Goal: Task Accomplishment & Management: Manage account settings

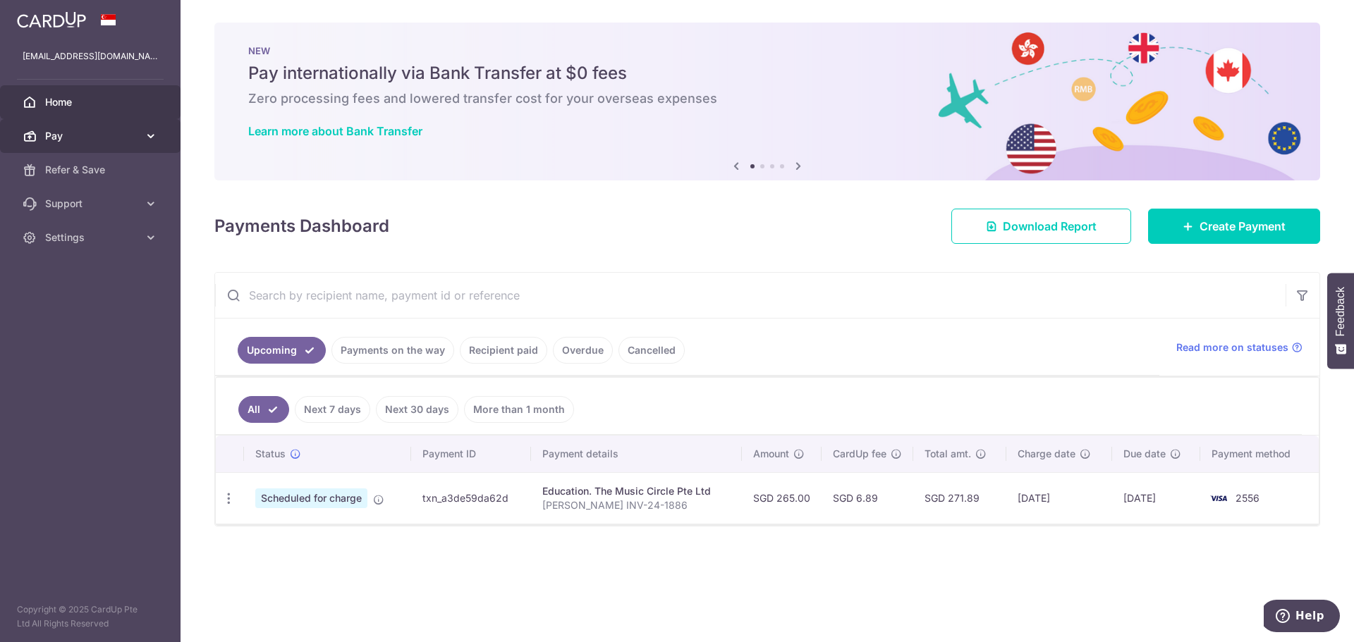
click at [152, 138] on icon at bounding box center [151, 136] width 14 height 14
click at [594, 495] on div "Education. The Music Circle Pte Ltd" at bounding box center [636, 491] width 188 height 14
click at [286, 503] on span "Scheduled for charge" at bounding box center [311, 499] width 112 height 20
click at [232, 501] on icon "button" at bounding box center [228, 498] width 15 height 15
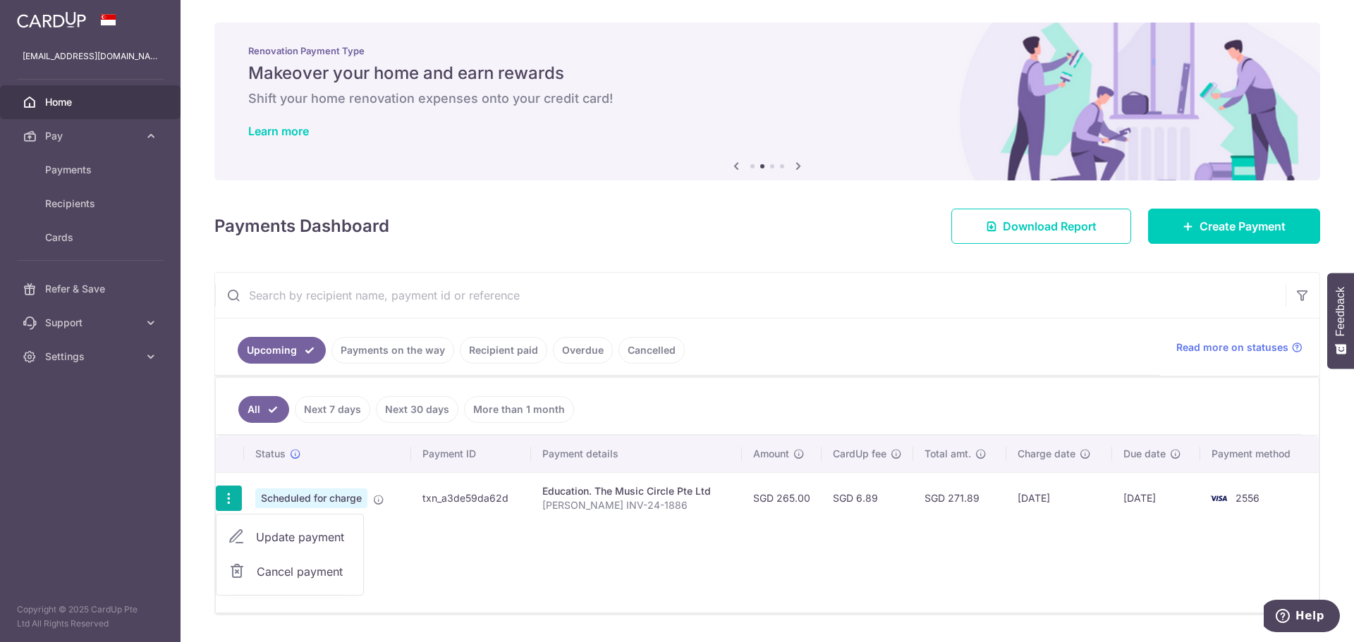
click at [1153, 537] on div "Status Payment ID Payment details Amount CardUp fee Total amt. Charge date Due …" at bounding box center [767, 524] width 1103 height 177
click at [1249, 494] on span "2556" at bounding box center [1247, 498] width 24 height 12
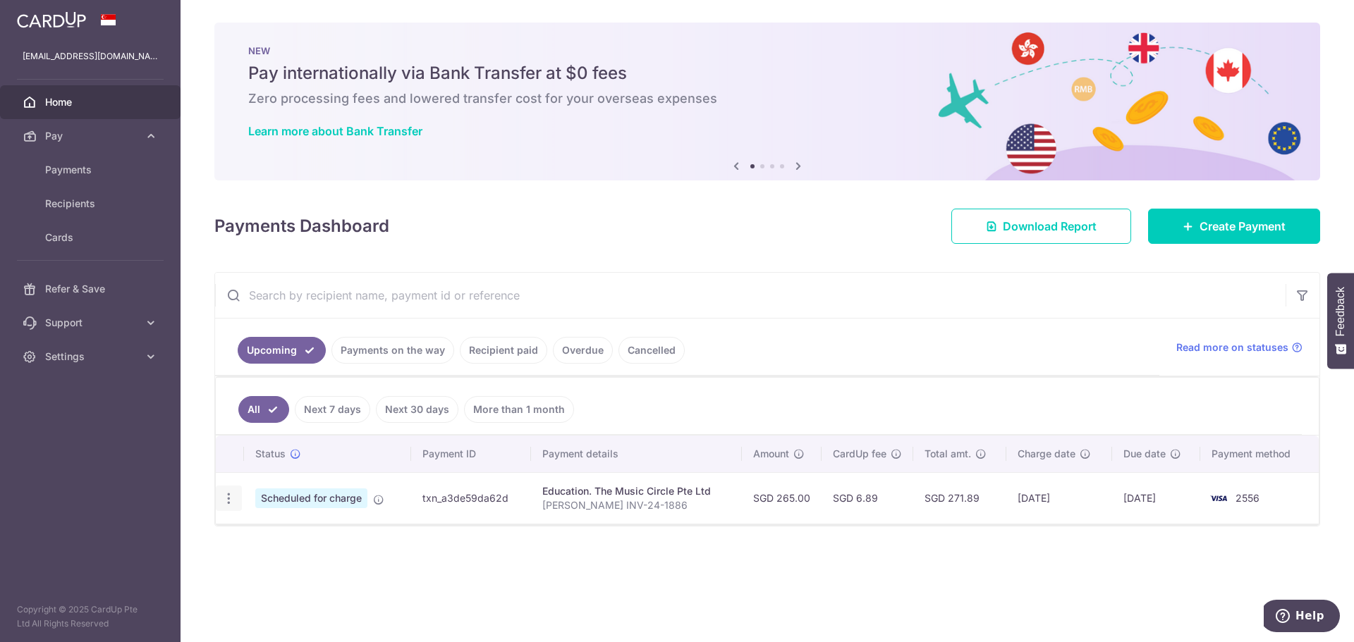
click at [231, 494] on icon "button" at bounding box center [228, 498] width 15 height 15
click at [323, 541] on span "Update payment" at bounding box center [304, 537] width 96 height 17
radio input "true"
type input "265.00"
type input "[DATE]"
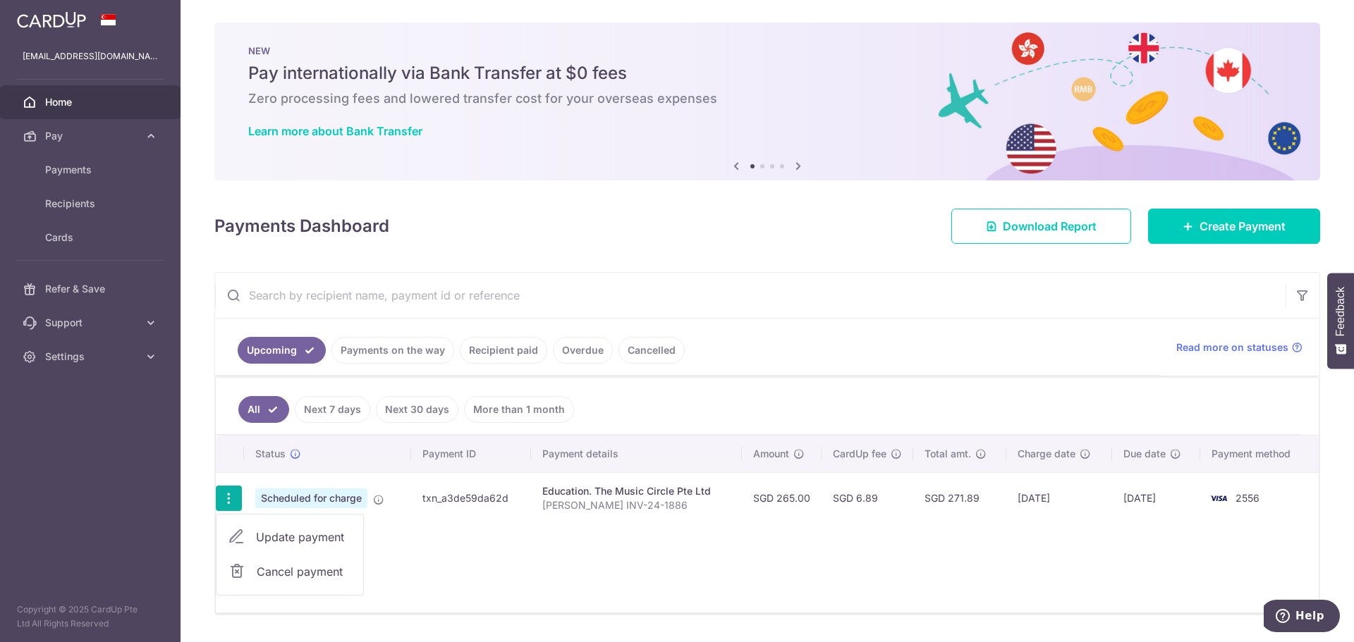
type input "[PERSON_NAME] INV-24-1886"
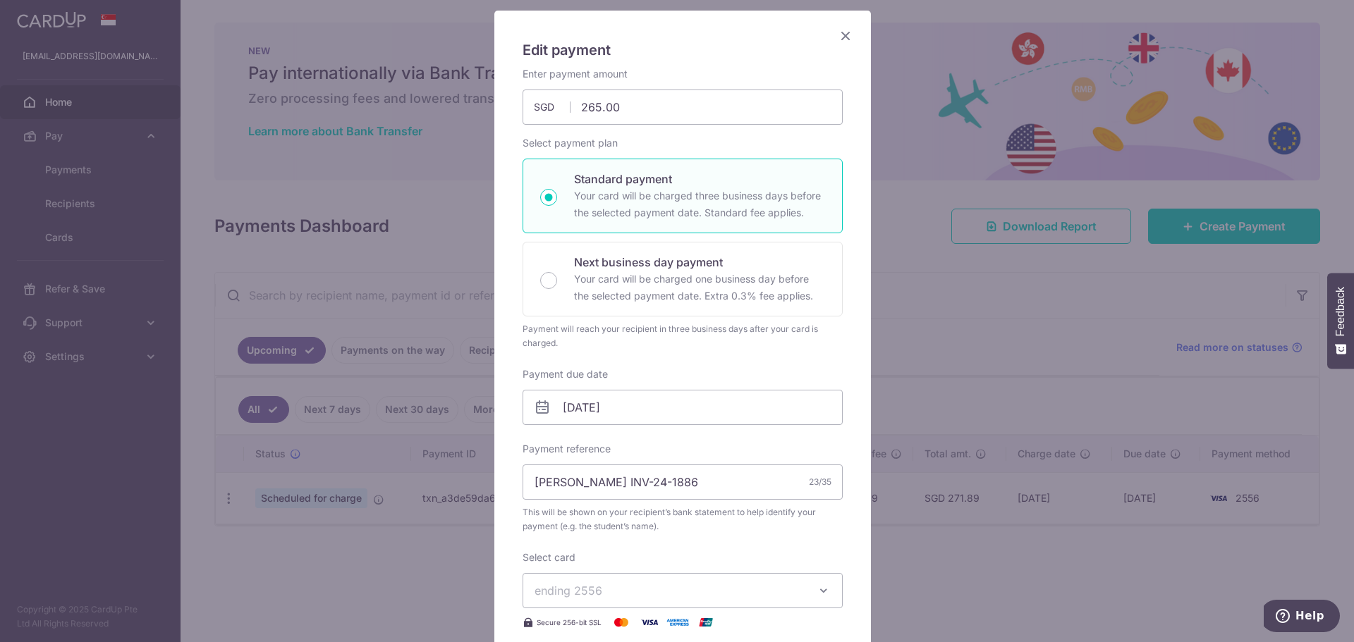
scroll to position [78, 0]
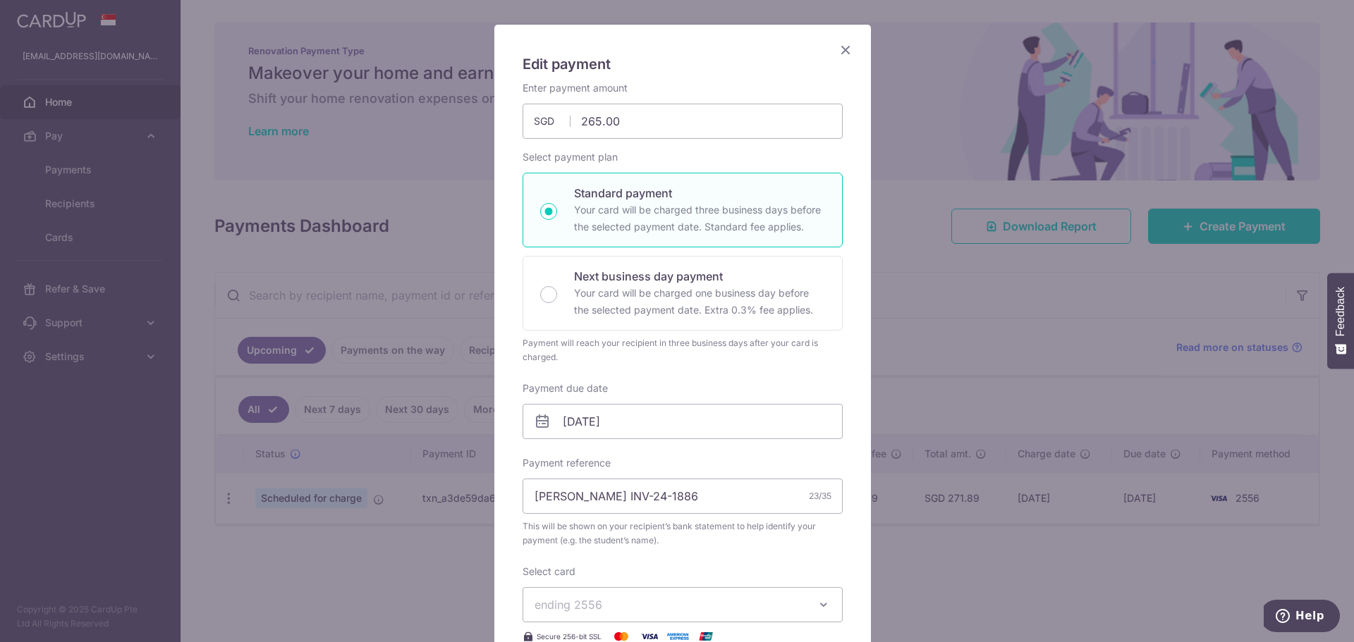
click at [850, 43] on div "Edit payment By clicking apply, you will make changes to all payments to The Mu…" at bounding box center [682, 494] width 376 height 938
click at [845, 46] on icon "Close" at bounding box center [845, 50] width 17 height 18
